Goal: Task Accomplishment & Management: Complete application form

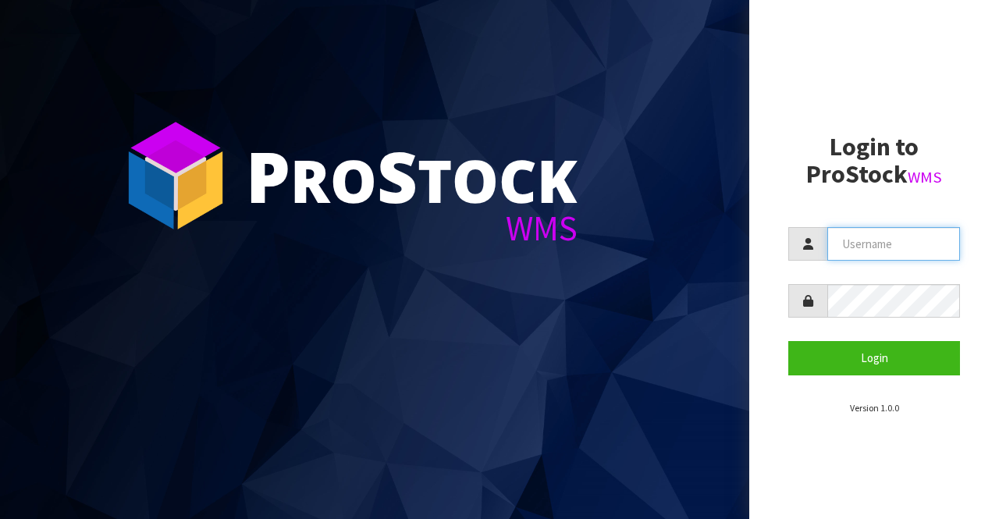
click at [866, 247] on input "text" at bounding box center [893, 244] width 133 height 34
type input "BIGGAME"
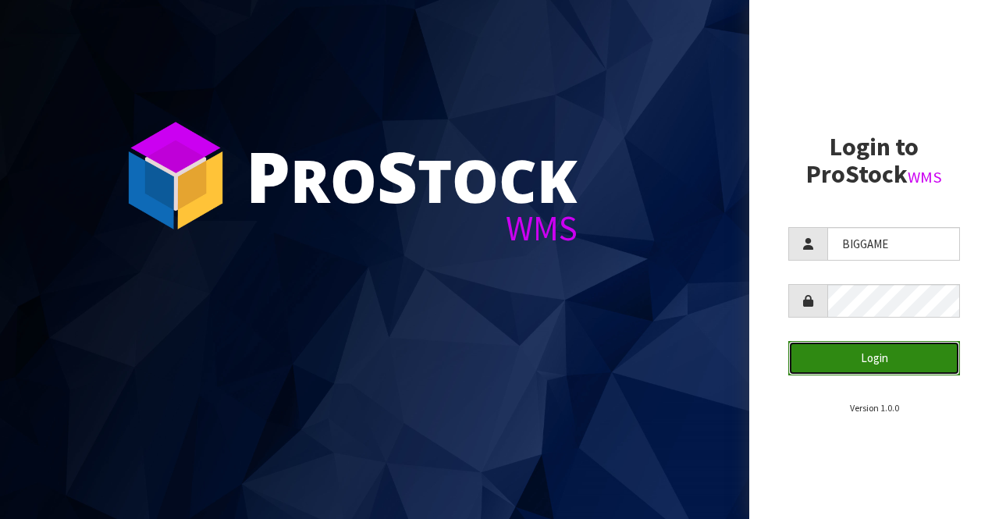
click at [844, 357] on button "Login" at bounding box center [874, 358] width 172 height 34
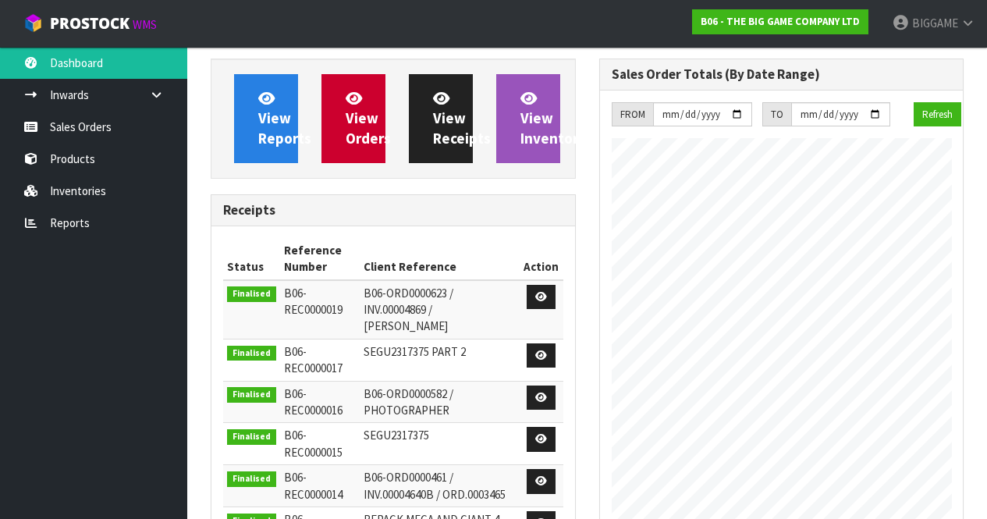
scroll to position [865, 388]
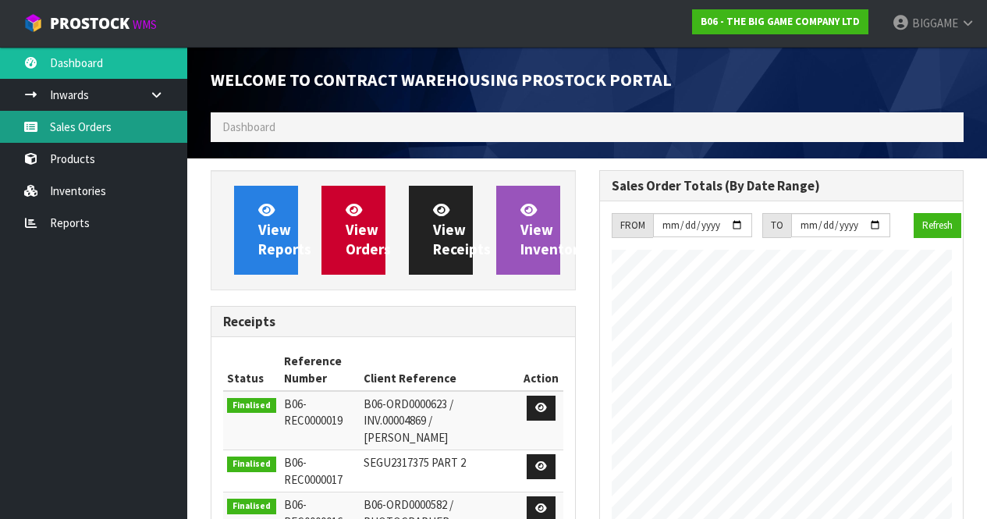
click at [101, 126] on link "Sales Orders" at bounding box center [93, 127] width 187 height 32
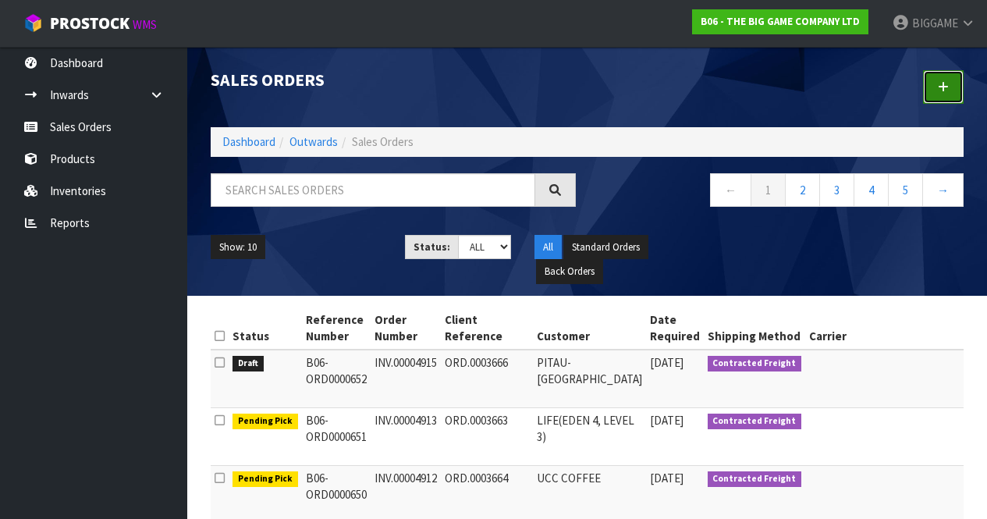
click at [948, 87] on icon at bounding box center [943, 87] width 11 height 12
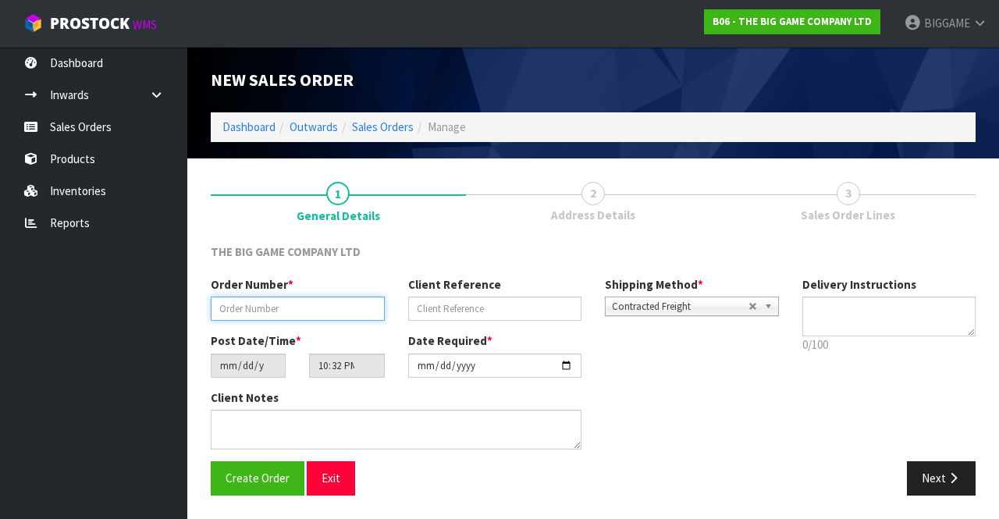
click at [280, 305] on input "text" at bounding box center [298, 309] width 174 height 24
type input "INV.00004916"
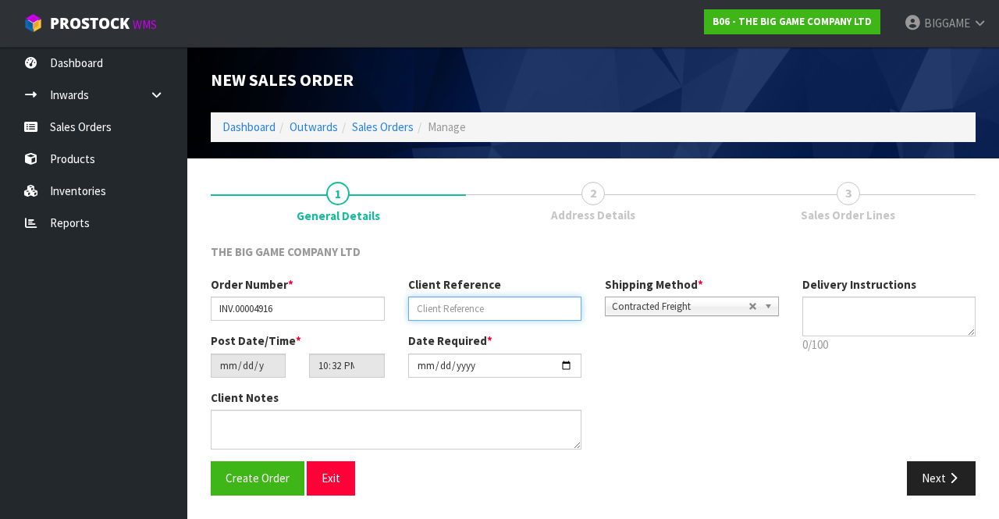
click at [419, 306] on input "text" at bounding box center [495, 309] width 174 height 24
type input "ORD.0003662"
click at [926, 468] on button "Next" at bounding box center [941, 478] width 69 height 34
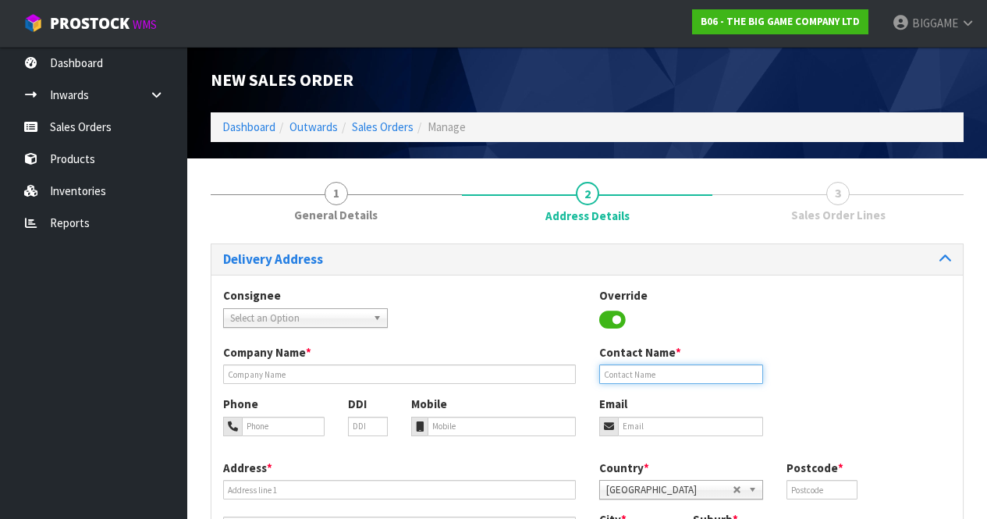
click at [613, 373] on input "text" at bounding box center [681, 375] width 165 height 20
type input "[PERSON_NAME]"
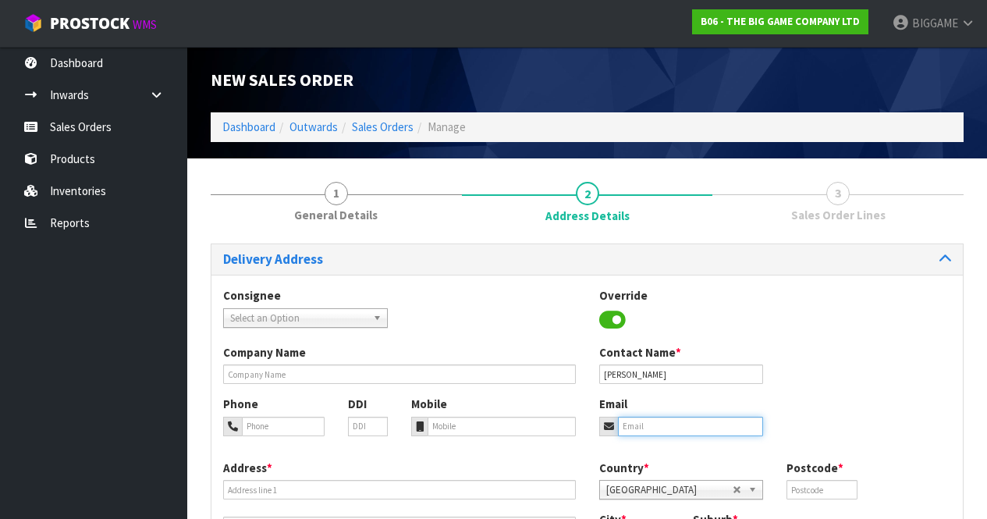
click at [642, 425] on input "email" at bounding box center [691, 427] width 146 height 20
click at [440, 425] on input "tel" at bounding box center [502, 427] width 148 height 20
type input "0226013471"
click at [577, 449] on div "Phone DDI Mobile 0226013471 Email" at bounding box center [588, 427] width 752 height 63
click at [606, 425] on icon at bounding box center [609, 426] width 10 height 10
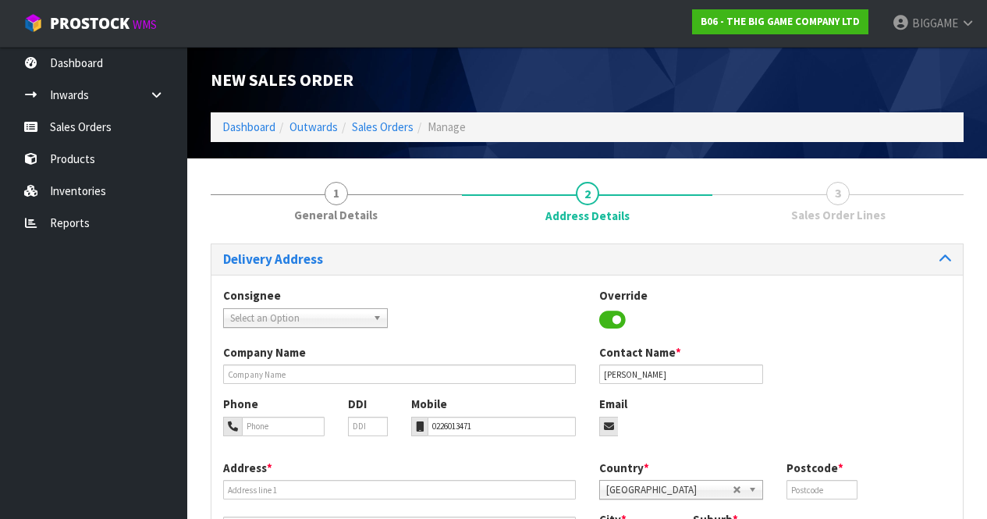
click at [702, 421] on div at bounding box center [681, 427] width 165 height 20
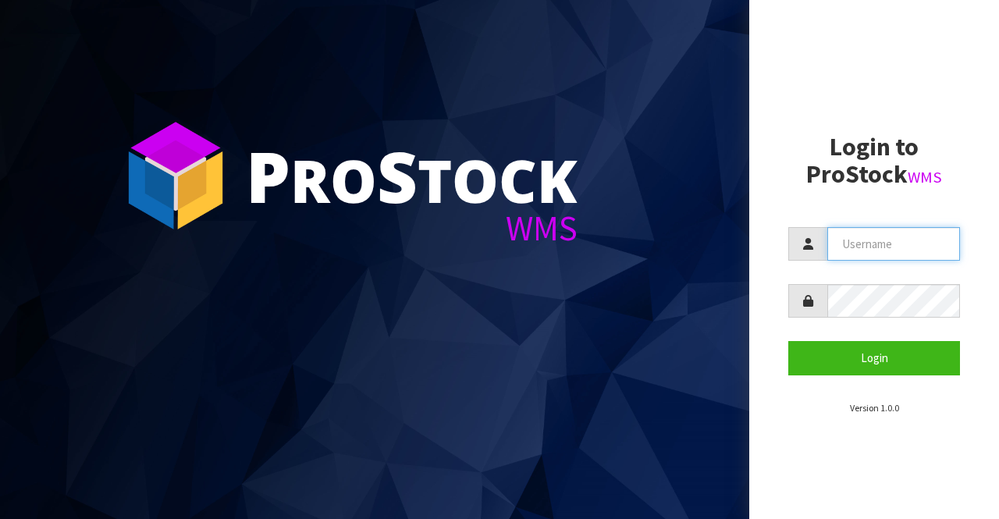
click at [838, 248] on input "text" at bounding box center [893, 244] width 133 height 34
type input "BIGGAME"
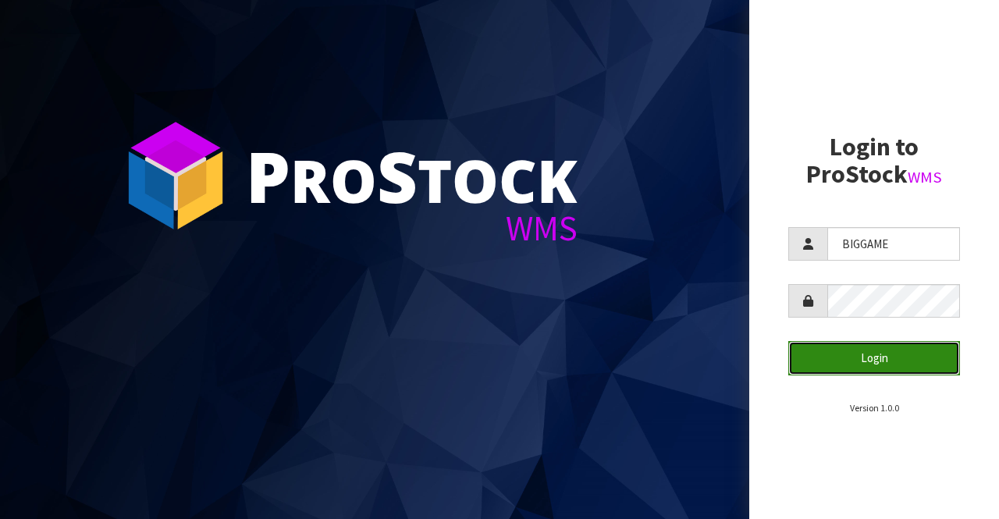
click at [835, 356] on button "Login" at bounding box center [874, 358] width 172 height 34
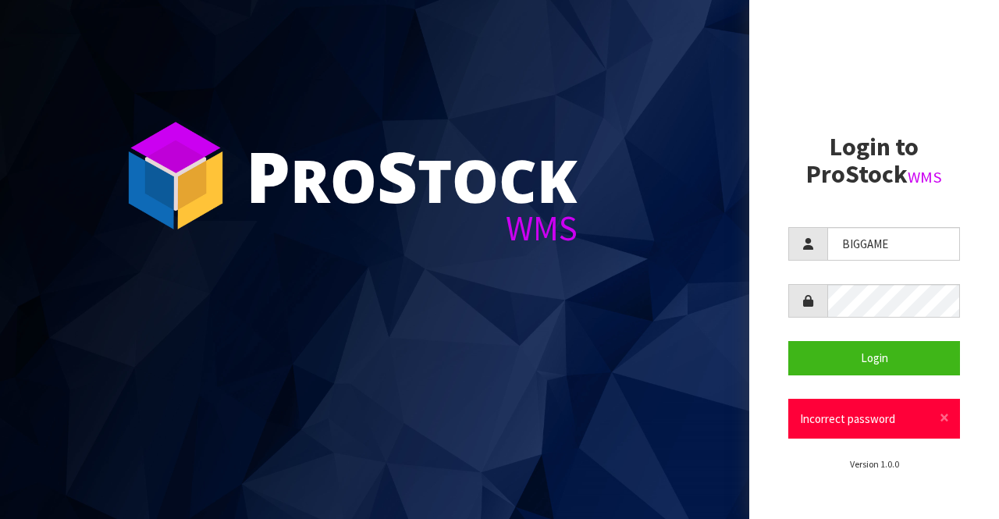
drag, startPoint x: 859, startPoint y: 318, endPoint x: 880, endPoint y: 81, distance: 238.2
click at [880, 81] on aside "Login to ProStock WMS BIGGAME Login × Close Incorrect password Version 1.0.0" at bounding box center [874, 259] width 250 height 519
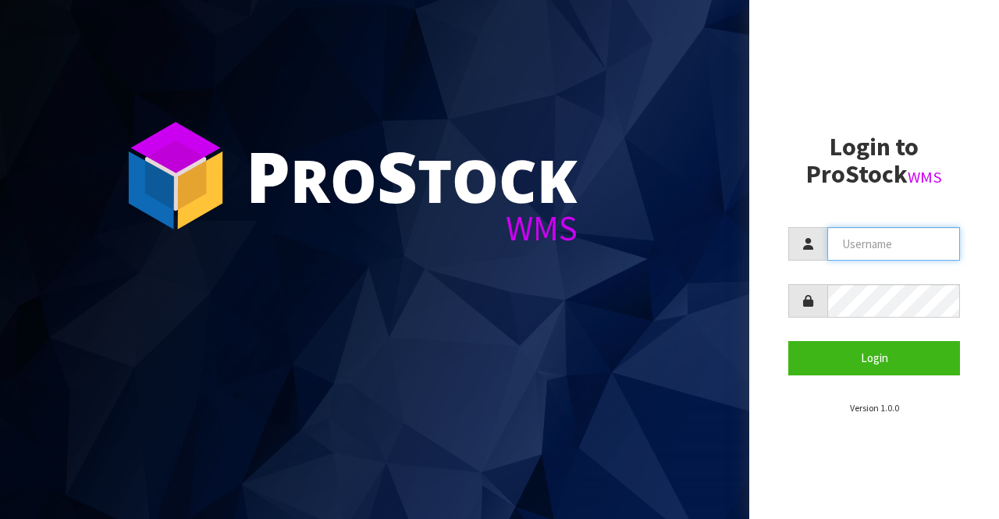
click at [838, 245] on input "text" at bounding box center [893, 244] width 133 height 34
type input "BIGGAME"
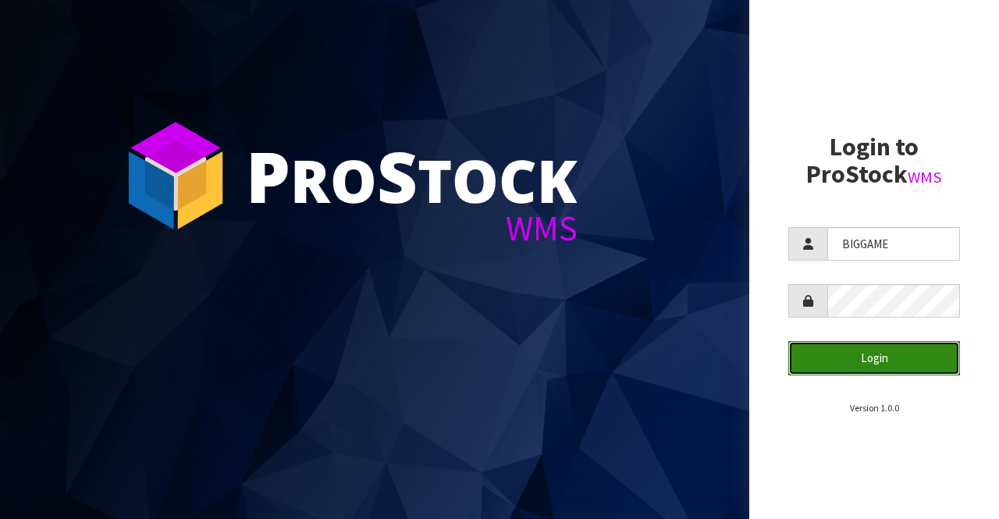
click at [831, 355] on button "Login" at bounding box center [874, 358] width 172 height 34
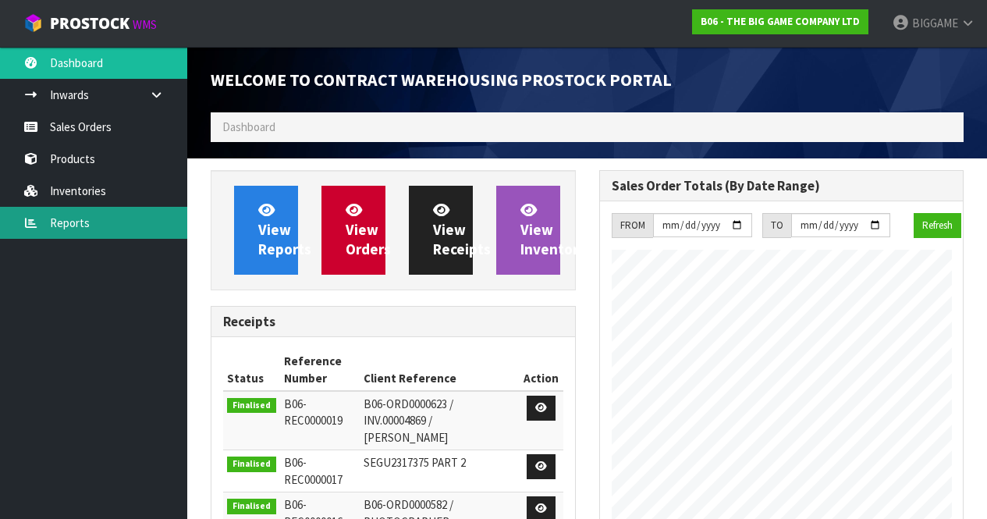
scroll to position [865, 388]
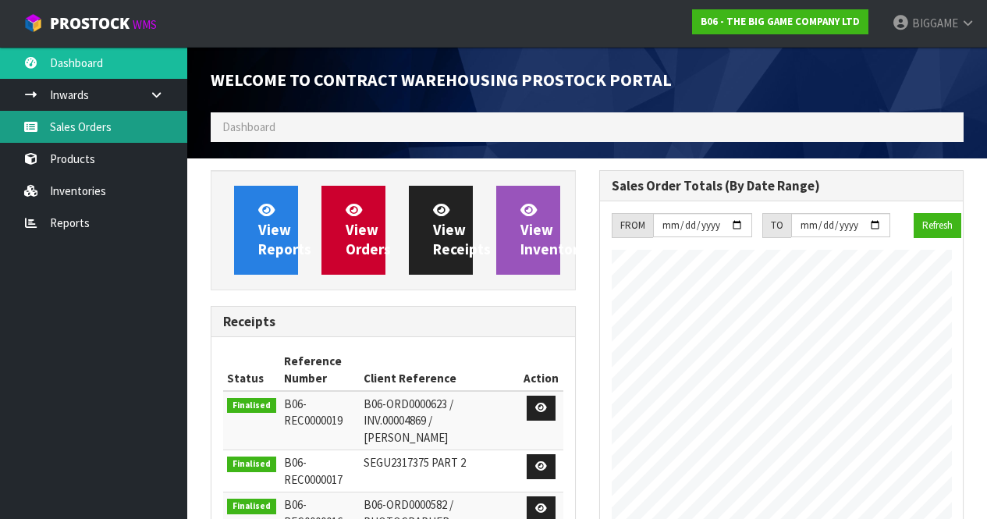
click at [78, 128] on link "Sales Orders" at bounding box center [93, 127] width 187 height 32
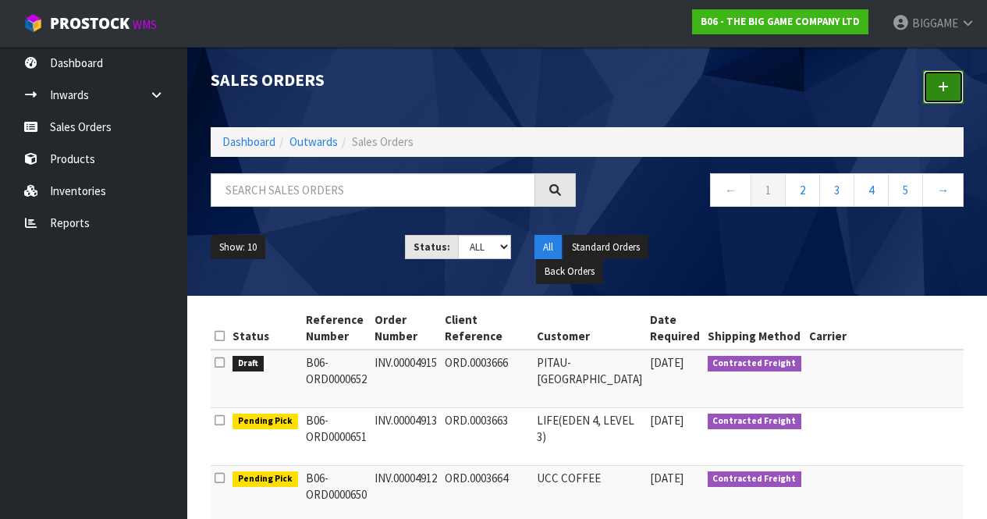
click at [942, 82] on icon at bounding box center [943, 87] width 11 height 12
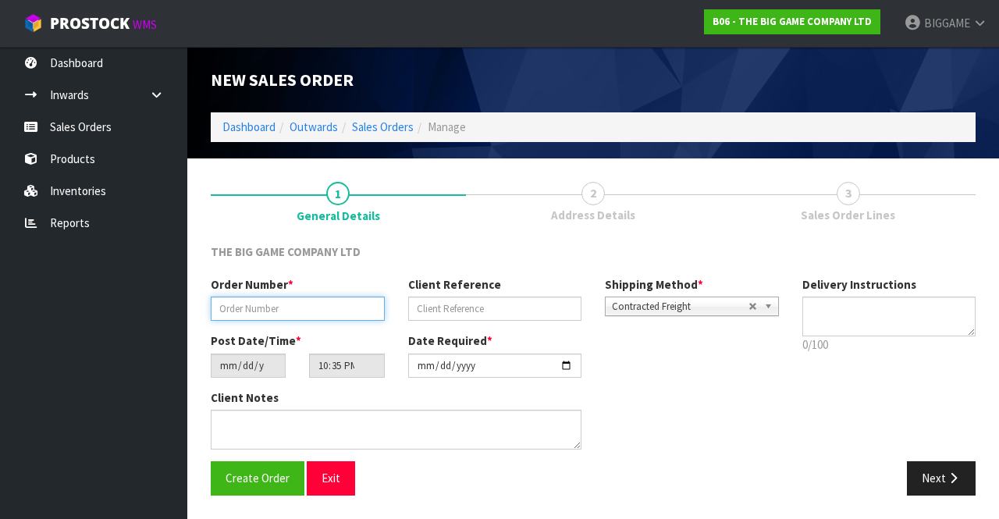
click at [338, 309] on input "text" at bounding box center [298, 309] width 174 height 24
type input "INV.00004916"
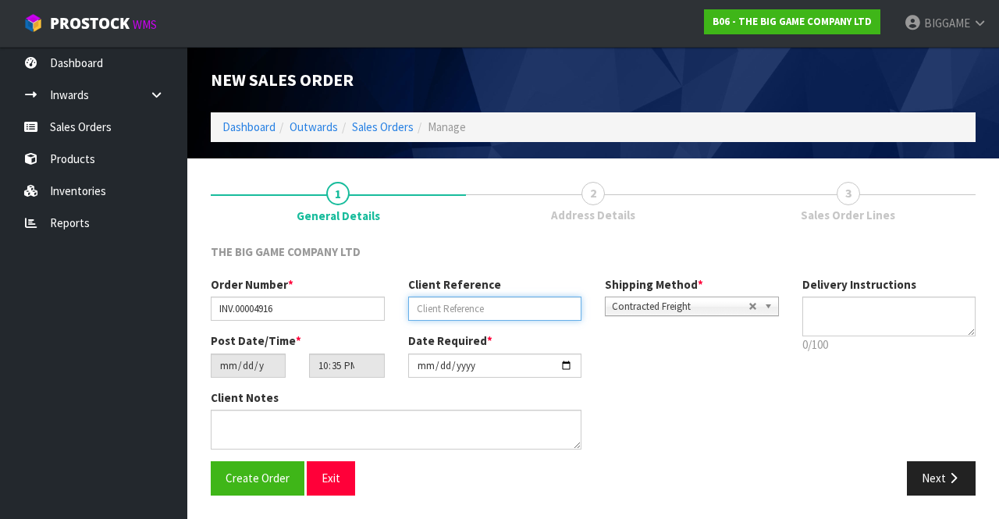
click at [454, 303] on input "text" at bounding box center [495, 309] width 174 height 24
type input "ORD.0003662"
click at [945, 468] on button "Next" at bounding box center [941, 478] width 69 height 34
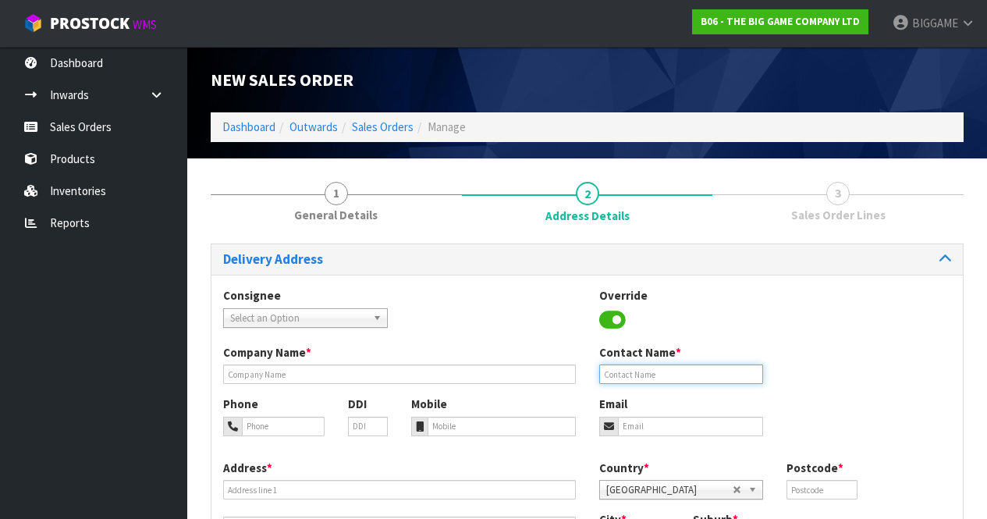
click at [609, 375] on input "text" at bounding box center [681, 375] width 165 height 20
type input "[PERSON_NAME]"
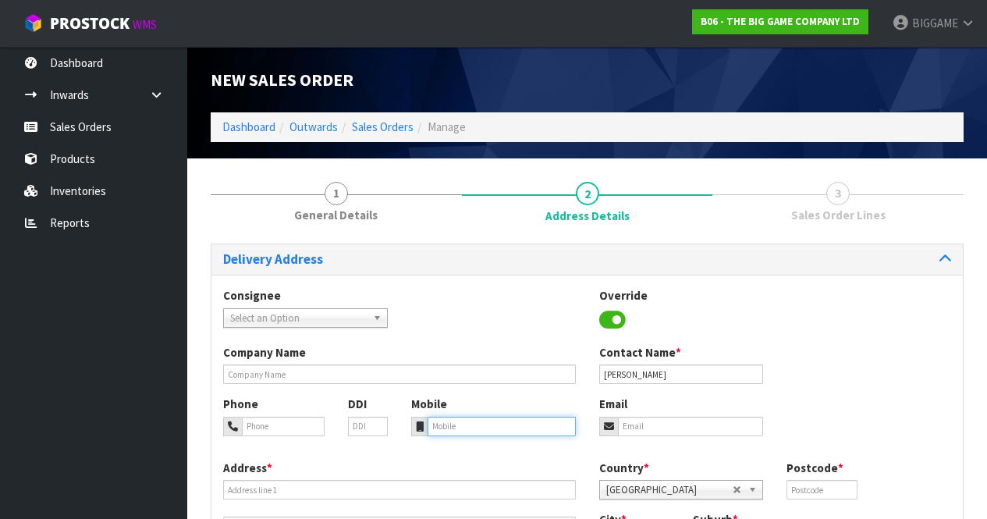
click at [480, 428] on input "tel" at bounding box center [502, 427] width 148 height 20
type input "0226013471"
click at [637, 425] on input "email" at bounding box center [691, 427] width 146 height 20
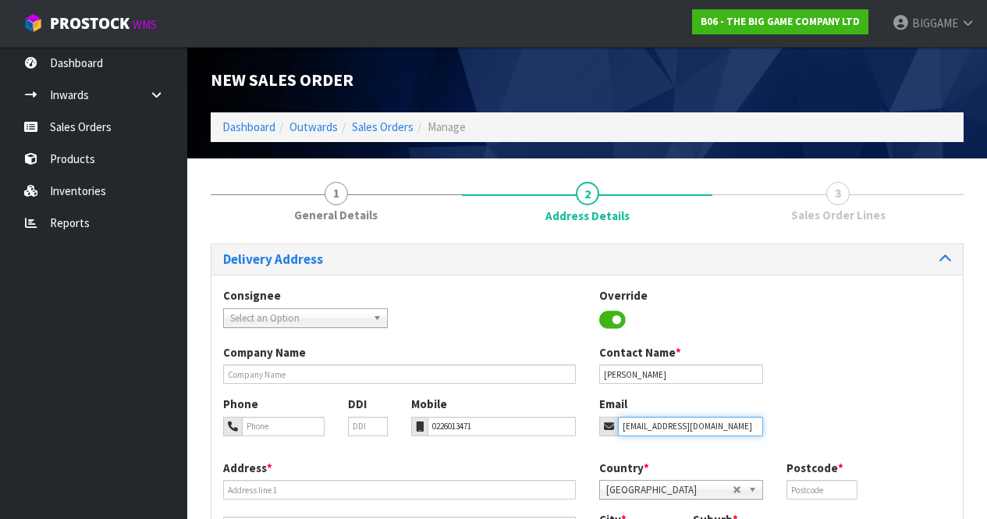
type input "[EMAIL_ADDRESS][DOMAIN_NAME]"
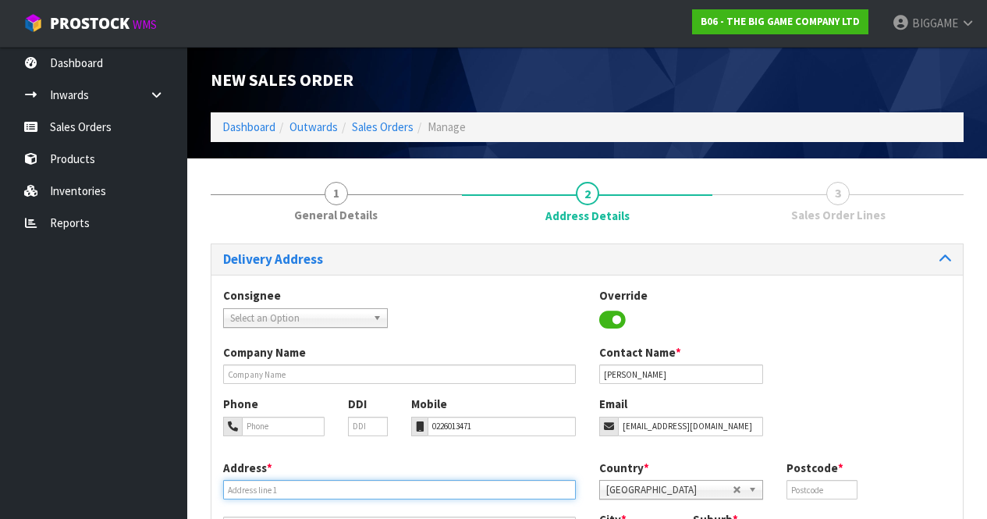
click at [288, 489] on input "text" at bounding box center [399, 490] width 353 height 20
click at [270, 489] on input "16 JACANASPLACE" at bounding box center [399, 490] width 353 height 20
type input "[STREET_ADDRESS]"
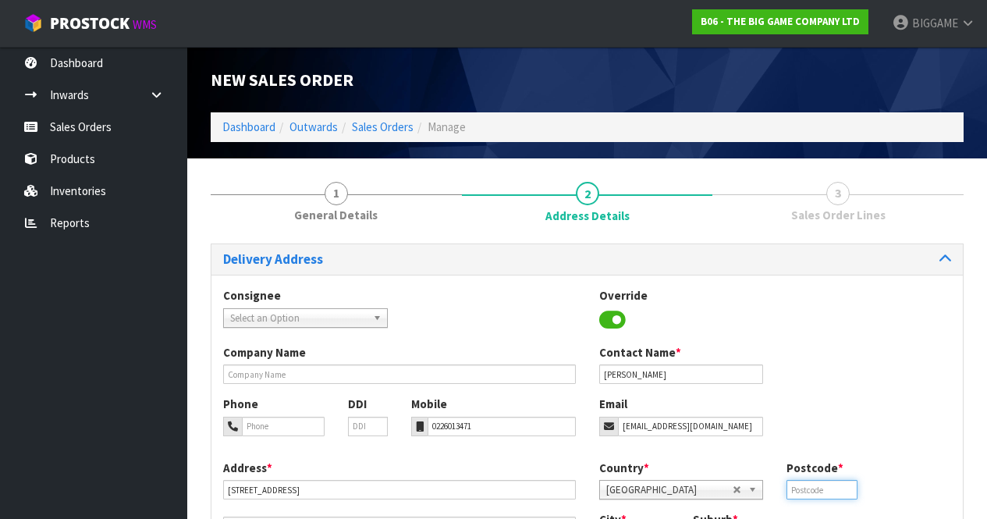
click at [804, 489] on input "text" at bounding box center [822, 490] width 70 height 20
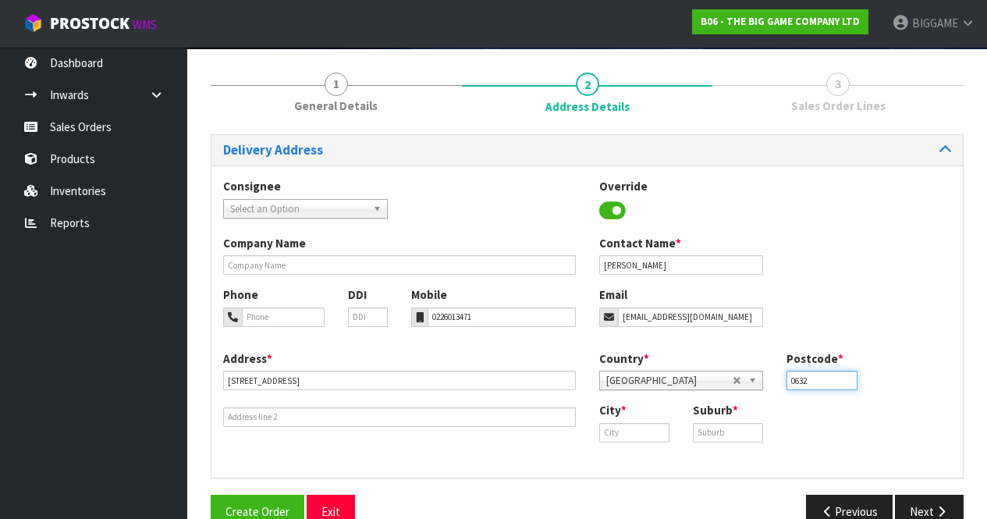
scroll to position [112, 0]
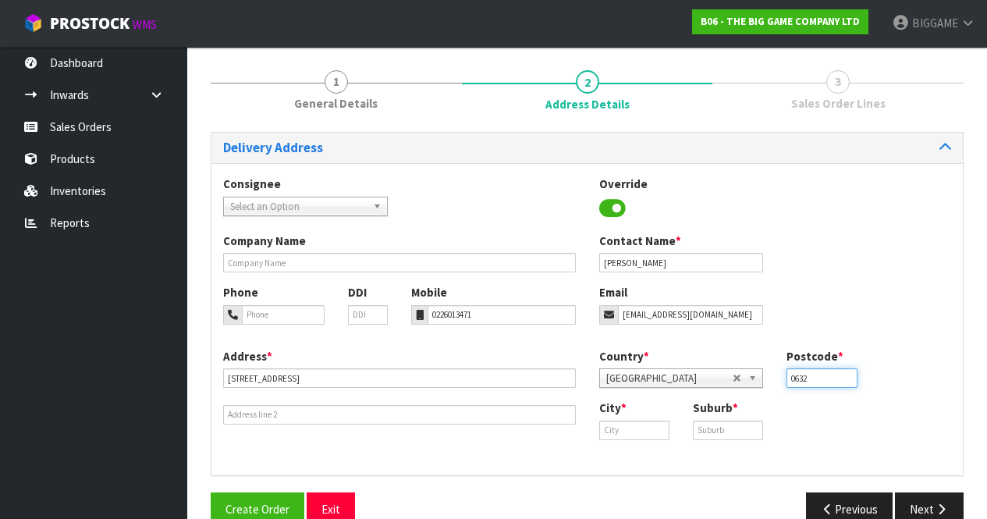
type input "0632"
click at [650, 433] on input "text" at bounding box center [634, 431] width 70 height 20
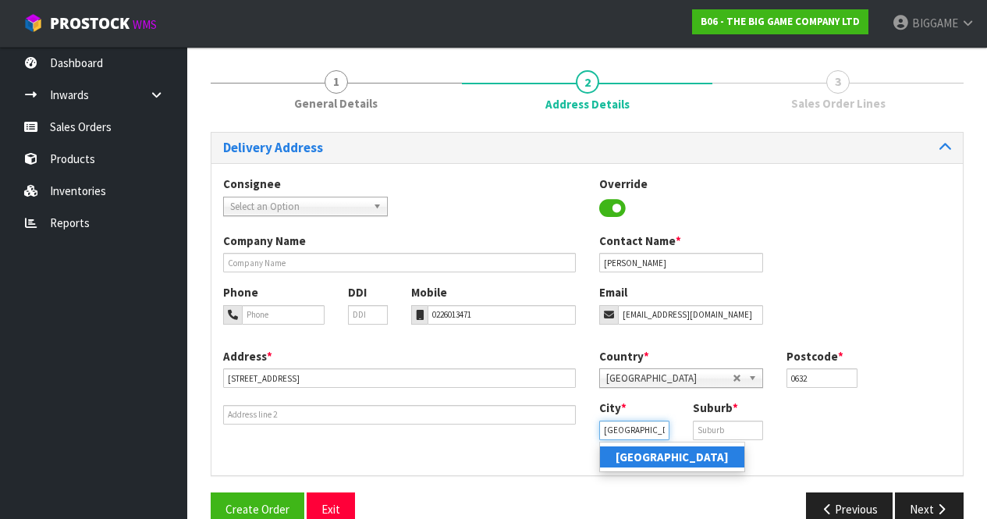
type input "[GEOGRAPHIC_DATA]"
click at [723, 432] on input "text" at bounding box center [728, 431] width 70 height 20
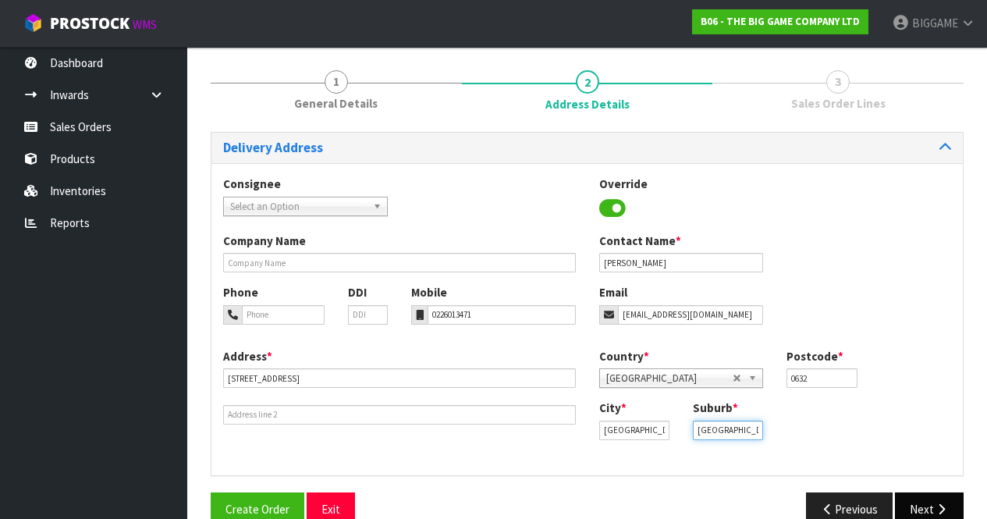
type input "[GEOGRAPHIC_DATA]"
click at [928, 504] on button "Next" at bounding box center [929, 510] width 69 height 34
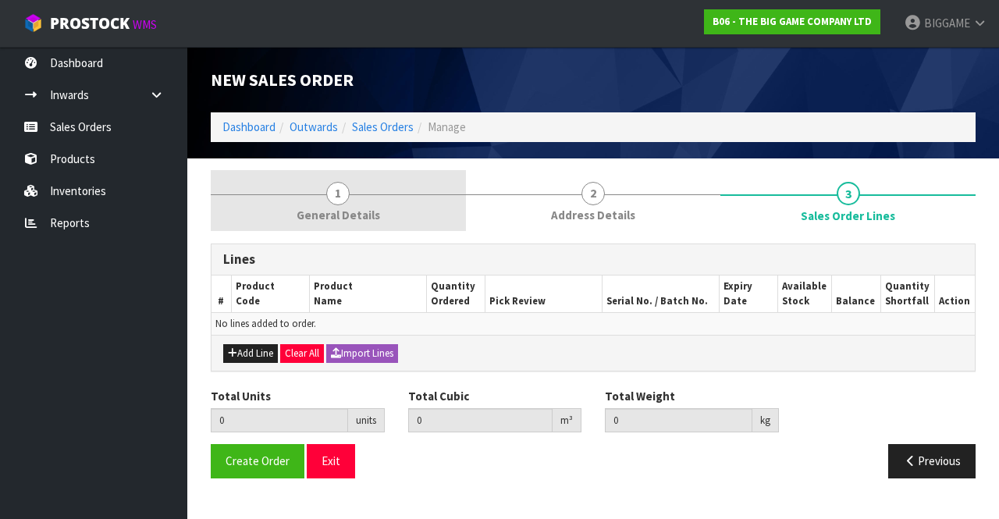
click at [332, 210] on span "General Details" at bounding box center [339, 215] width 84 height 16
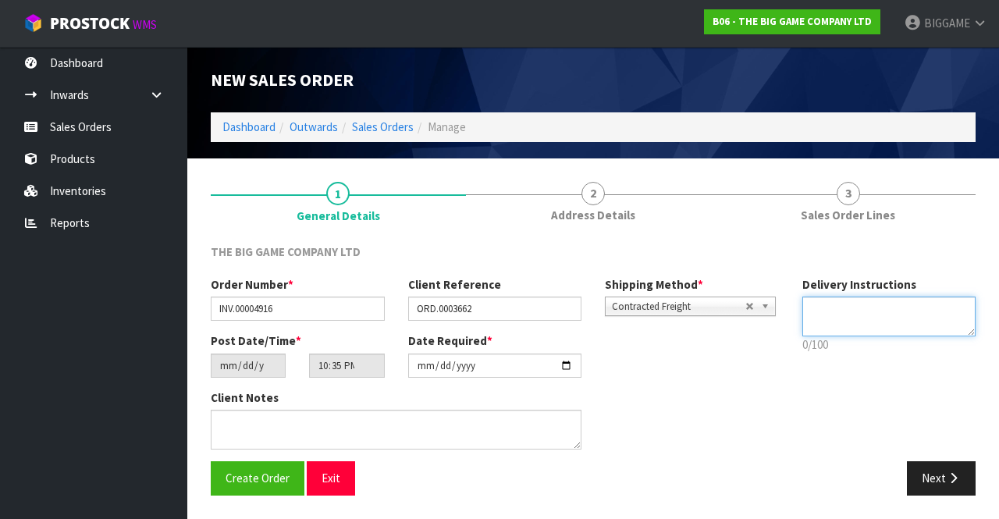
click at [814, 307] on textarea at bounding box center [889, 317] width 174 height 40
type textarea "DELIVERY REQUESTED FOR [DATE]"
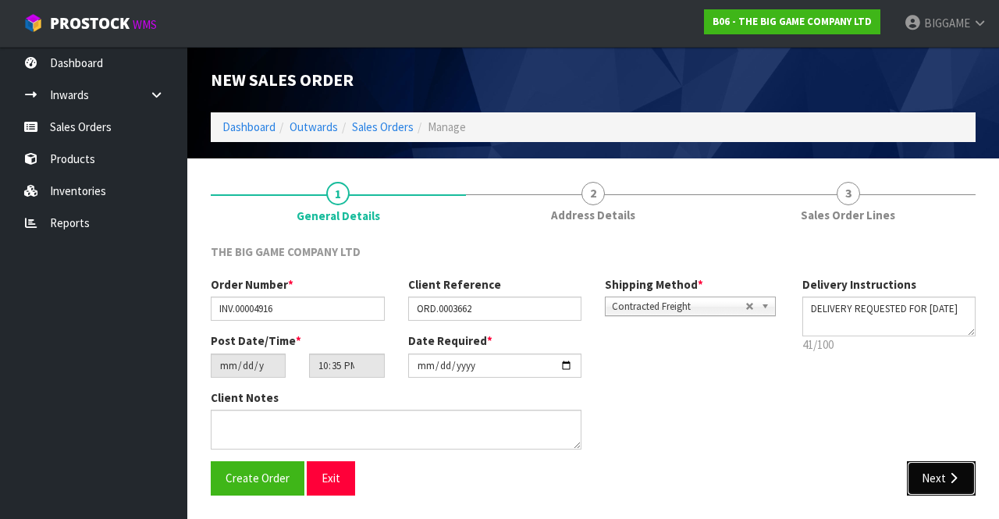
click at [938, 475] on button "Next" at bounding box center [941, 478] width 69 height 34
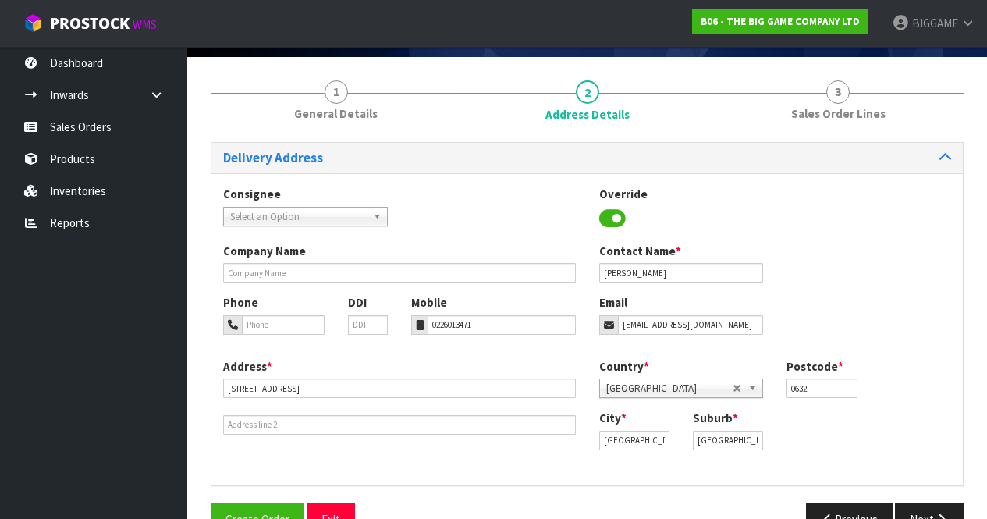
scroll to position [107, 0]
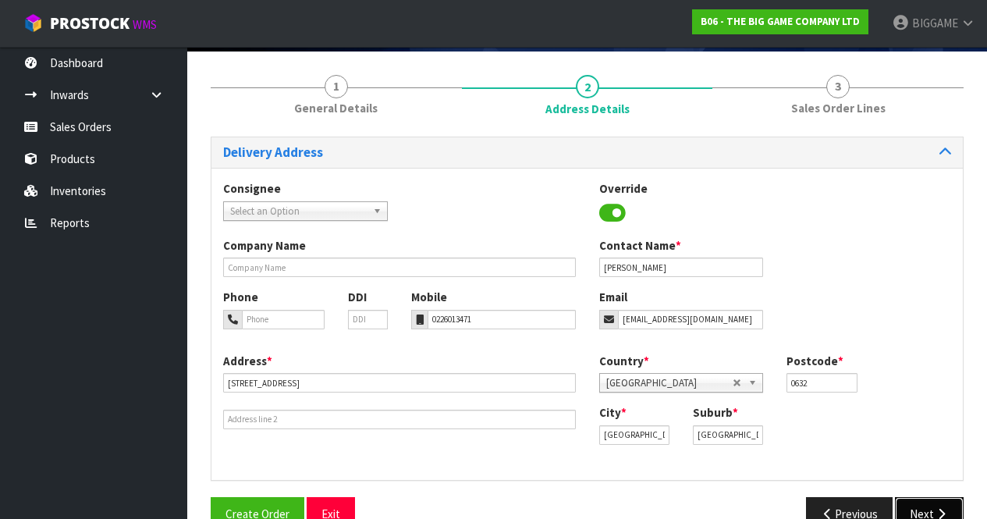
click at [937, 504] on button "Next" at bounding box center [929, 514] width 69 height 34
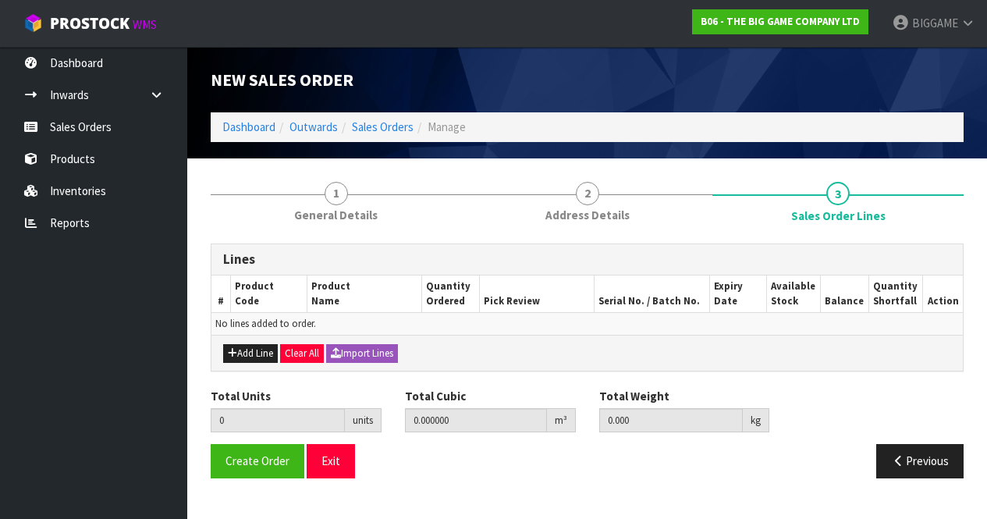
scroll to position [0, 0]
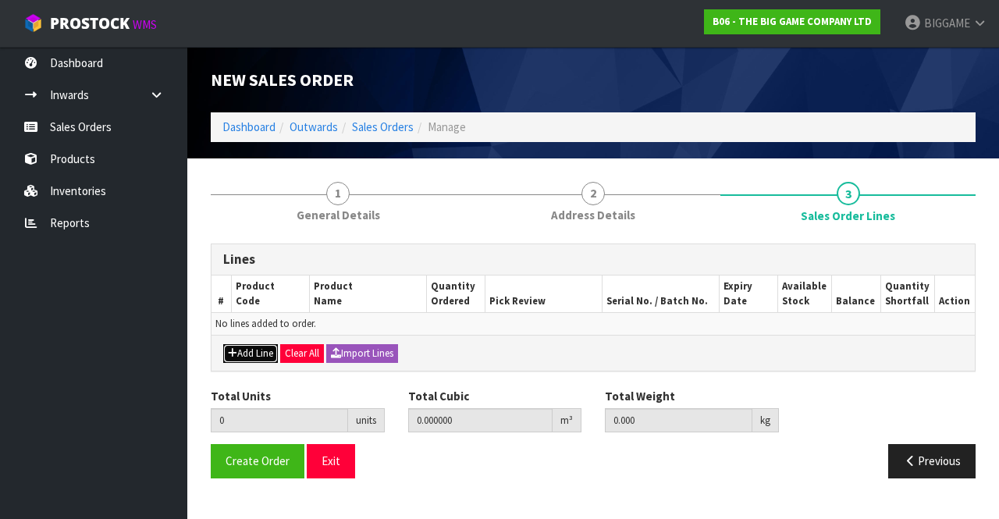
click at [255, 354] on button "Add Line" at bounding box center [250, 353] width 55 height 19
type input "0"
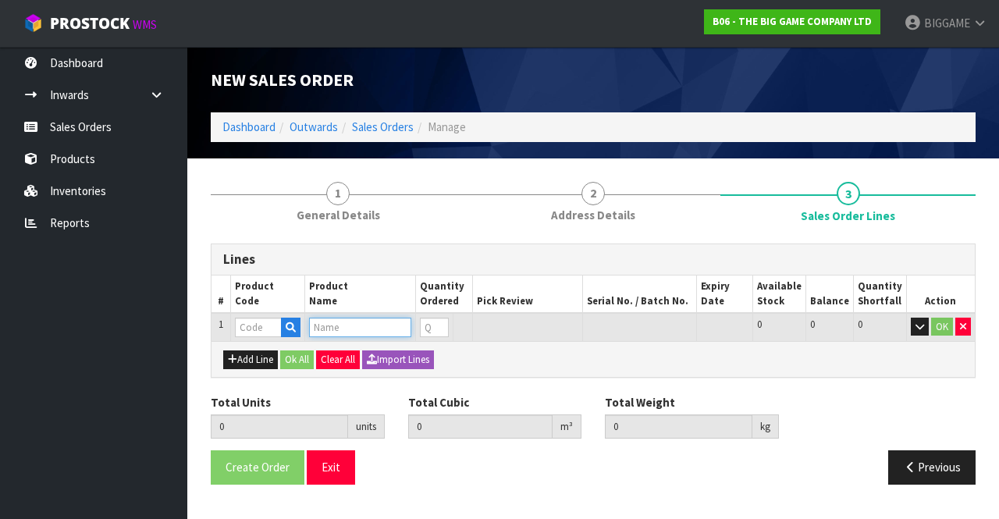
click at [340, 329] on input "text" at bounding box center [360, 328] width 102 height 20
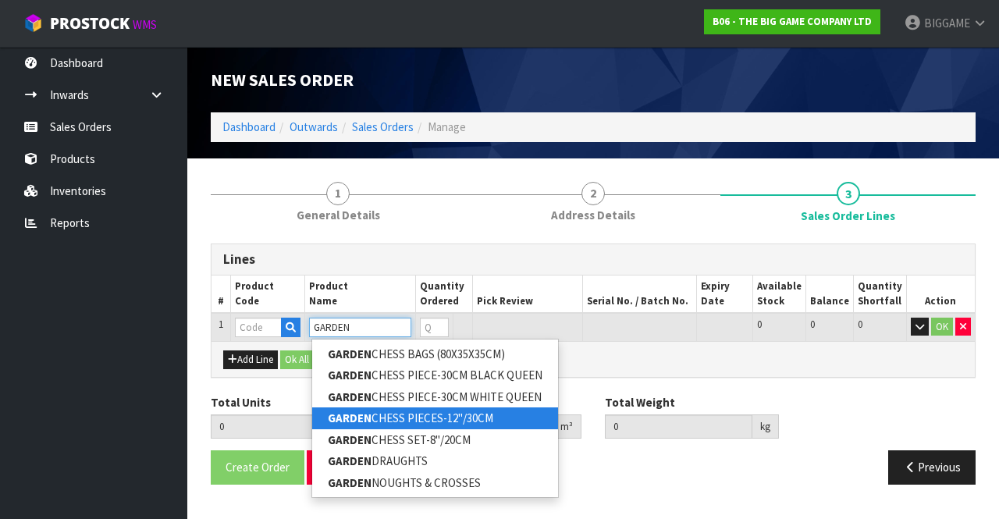
type input "GARDEN"
click at [379, 413] on link "GARDEN CHESS PIECES-12"/30CM" at bounding box center [435, 417] width 246 height 21
type input "GARDEN CHESS PIECES-12"/30CM"
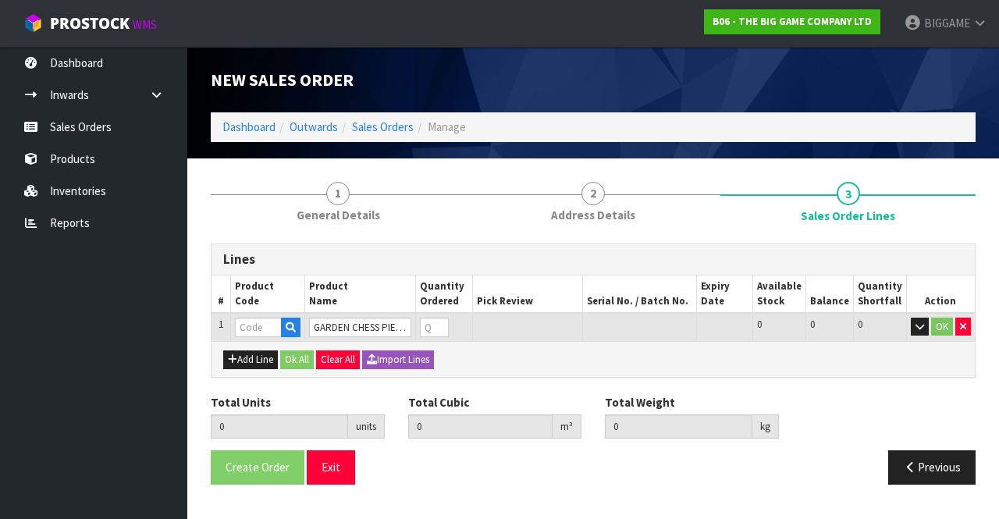
type input "0.000000"
type input "0.000"
type input "BHGC-12"
type input "0"
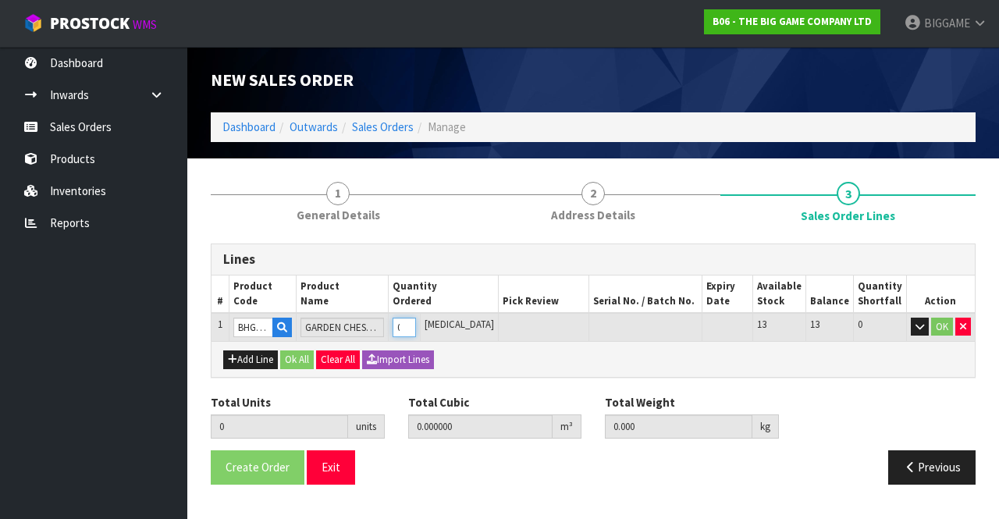
type input "1"
type input "0.064896"
type input "6"
type input "1"
click at [415, 322] on input "1" at bounding box center [404, 328] width 23 height 20
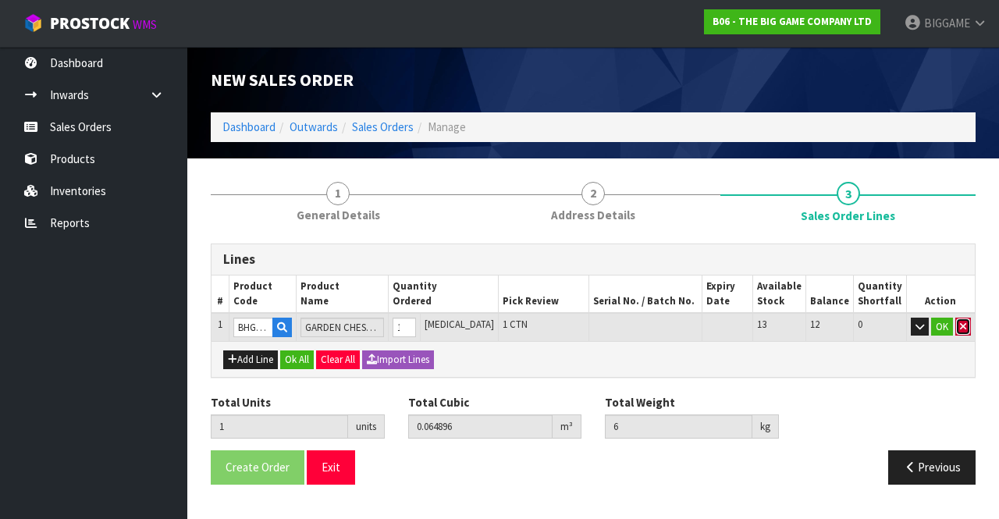
click at [965, 325] on icon "button" at bounding box center [963, 327] width 6 height 10
type input "0"
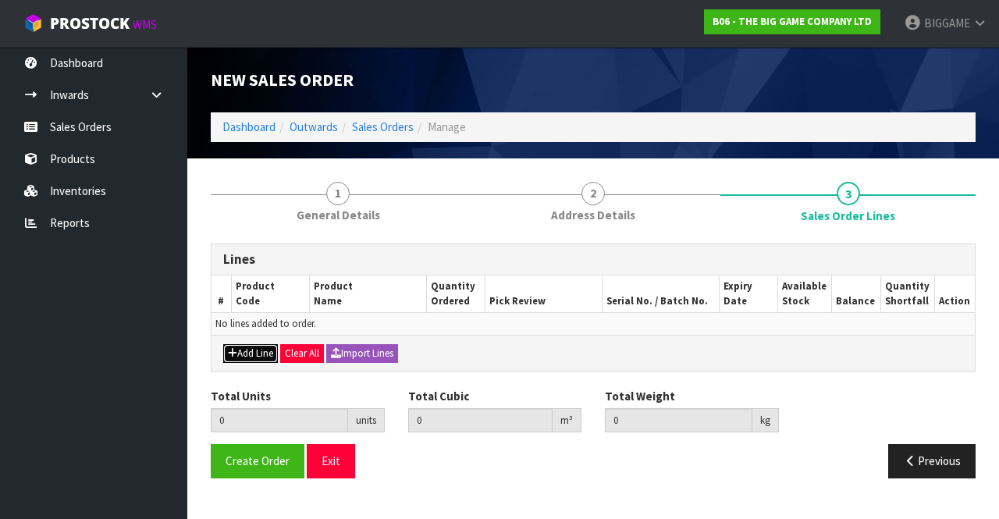
click at [265, 350] on button "Add Line" at bounding box center [250, 353] width 55 height 19
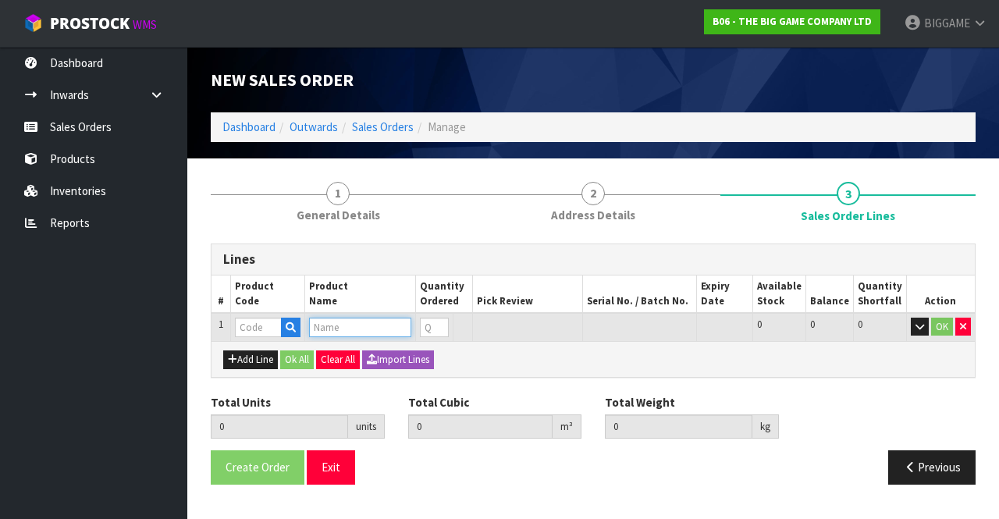
click at [328, 327] on input "text" at bounding box center [360, 328] width 102 height 20
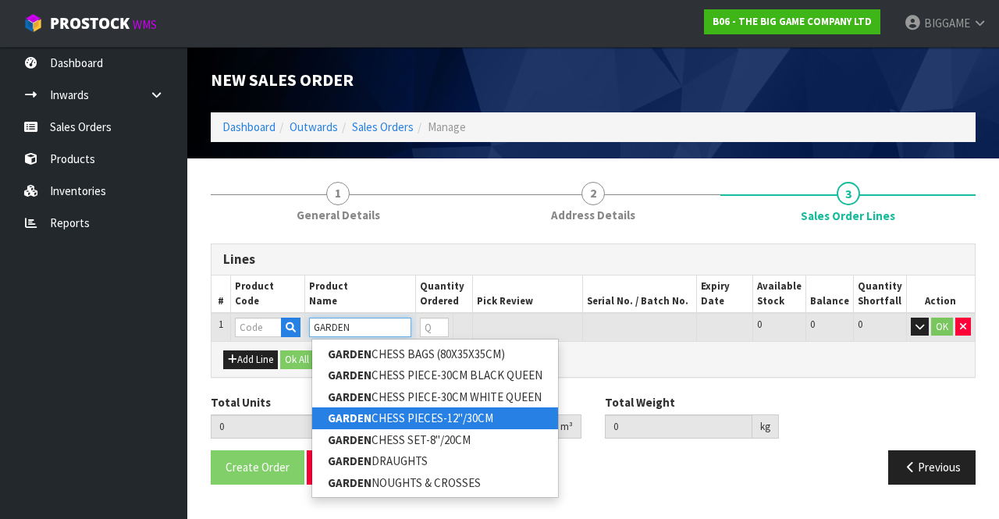
type input "GARDEN"
click at [399, 414] on link "GARDEN CHESS PIECES-12"/30CM" at bounding box center [435, 417] width 246 height 21
type input "GARDEN CHESS PIECES-12"/30CM"
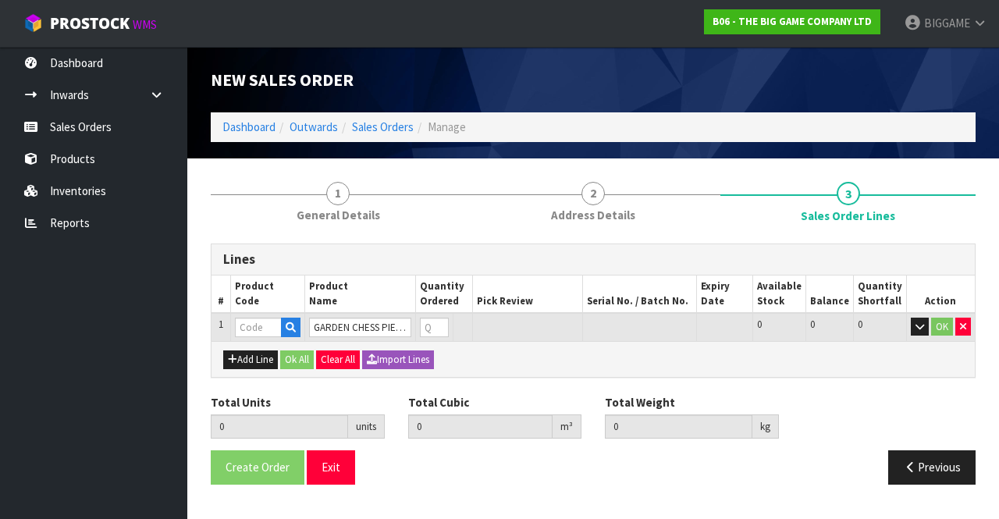
type input "0.000000"
type input "0.000"
type input "BHGC-12"
type input "0"
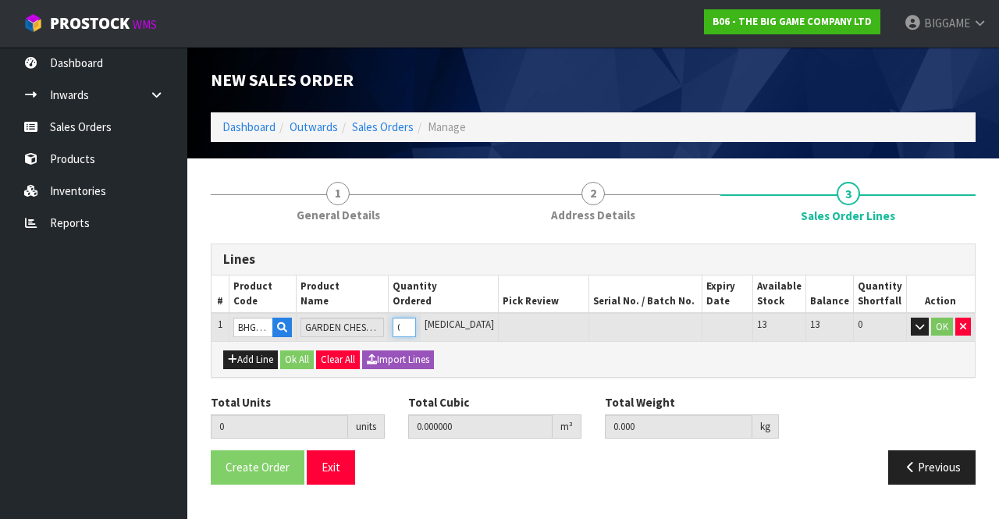
type input "1"
type input "0.064896"
type input "6"
type input "1"
click at [415, 324] on input "1" at bounding box center [404, 328] width 23 height 20
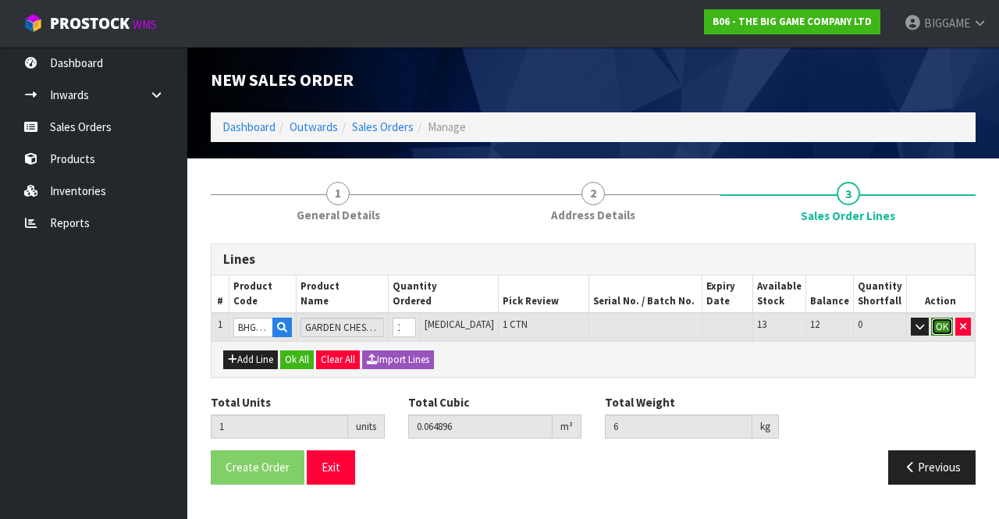
click at [937, 322] on button "OK" at bounding box center [942, 327] width 22 height 19
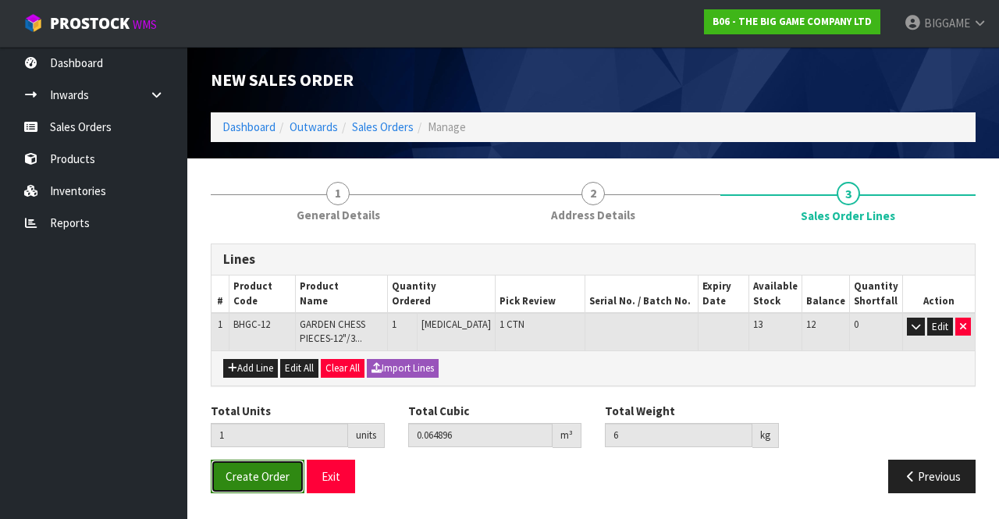
click at [273, 476] on span "Create Order" at bounding box center [258, 476] width 64 height 15
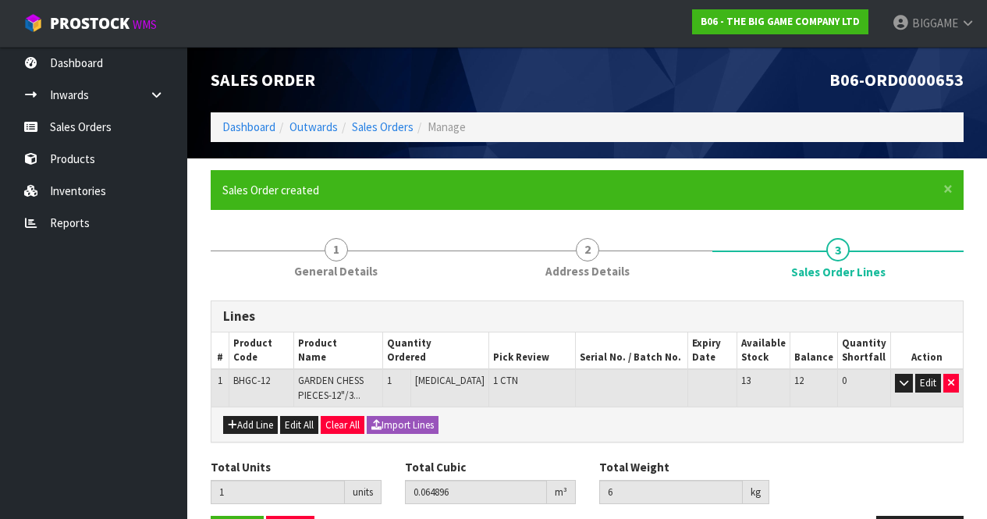
scroll to position [54, 0]
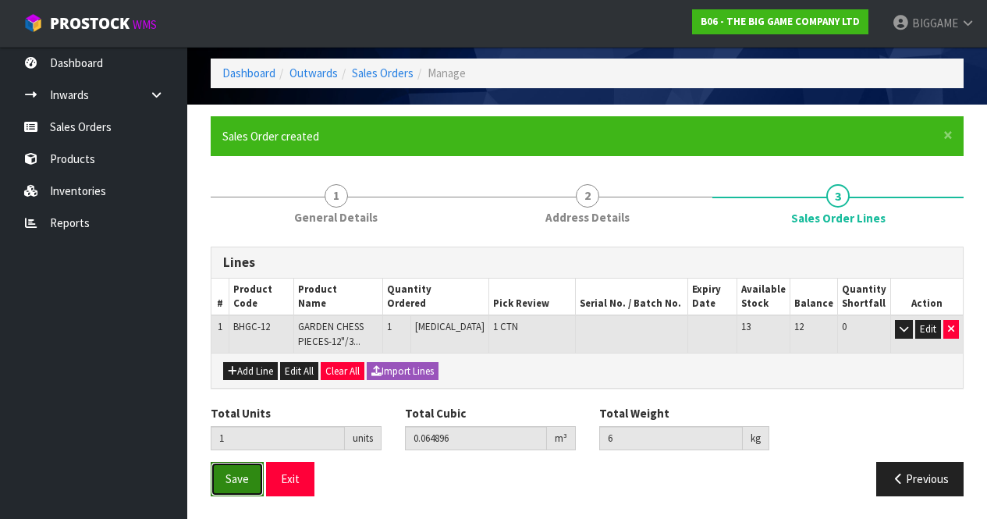
click at [245, 470] on button "Save" at bounding box center [237, 479] width 53 height 34
click at [244, 478] on span "Save" at bounding box center [237, 478] width 23 height 15
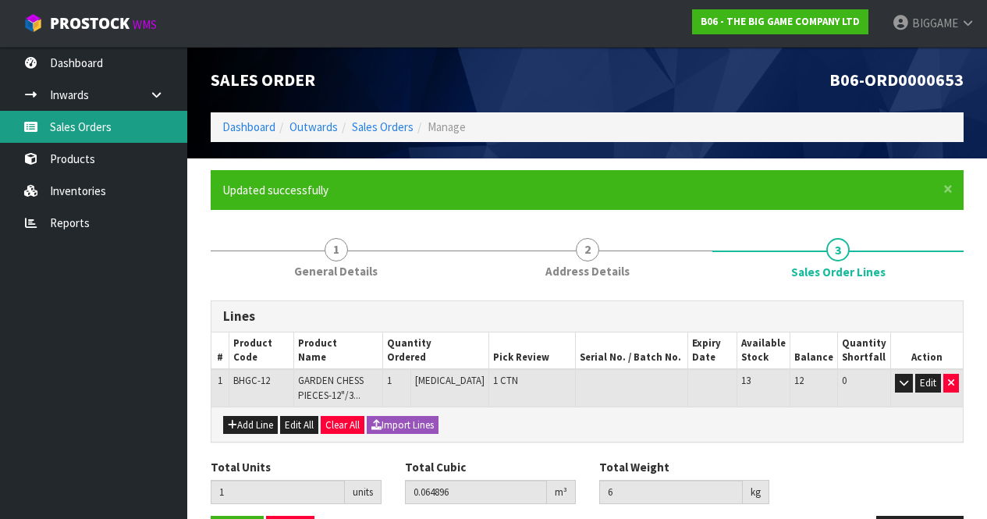
click at [76, 127] on link "Sales Orders" at bounding box center [93, 127] width 187 height 32
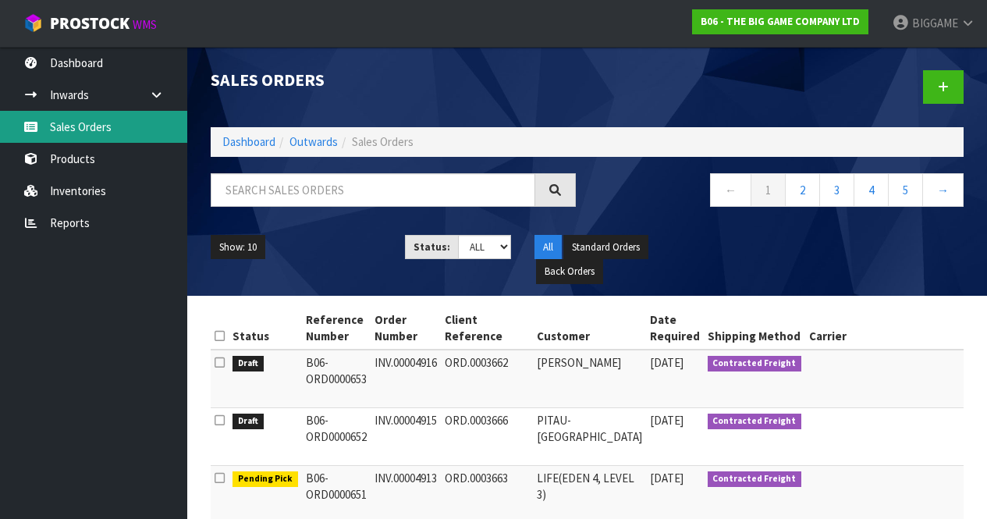
click at [96, 127] on link "Sales Orders" at bounding box center [93, 127] width 187 height 32
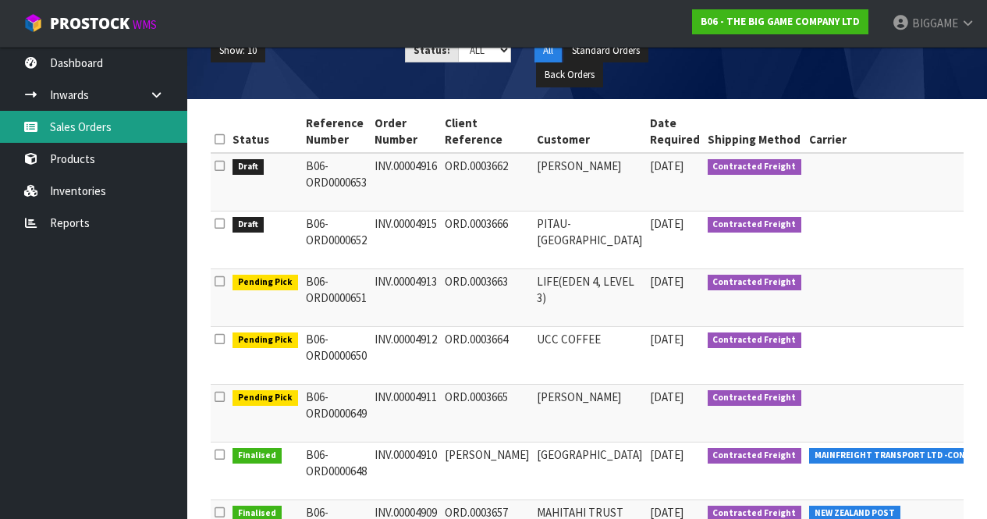
scroll to position [202, 0]
